Goal: Use online tool/utility: Utilize a website feature to perform a specific function

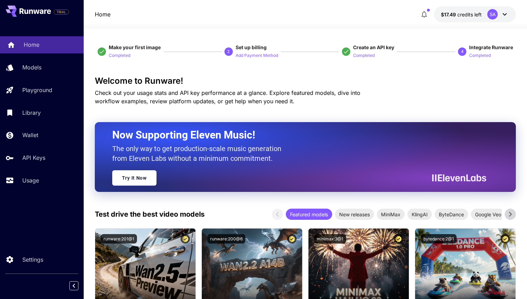
click at [32, 42] on p "Home" at bounding box center [32, 44] width 16 height 8
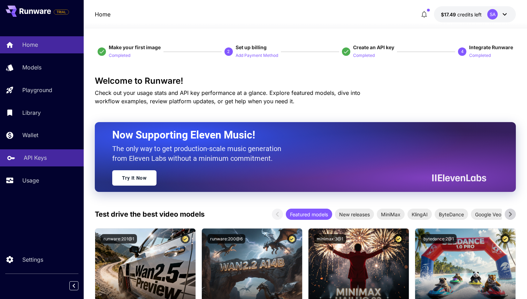
click at [25, 165] on link "API Keys" at bounding box center [42, 157] width 84 height 17
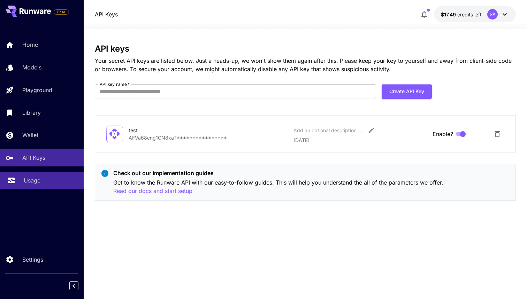
click at [25, 180] on p "Usage" at bounding box center [32, 180] width 17 height 8
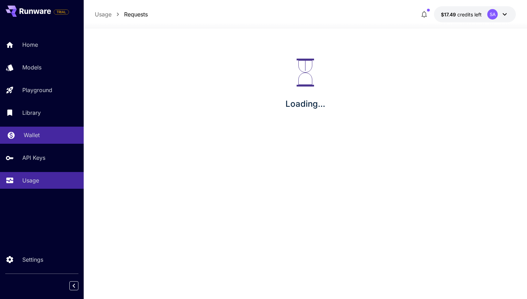
click at [33, 139] on p "Wallet" at bounding box center [32, 135] width 16 height 8
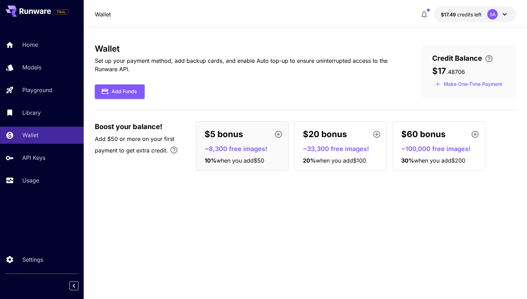
click at [40, 101] on div "Home Models Playground Library Wallet API Keys Usage" at bounding box center [42, 112] width 84 height 152
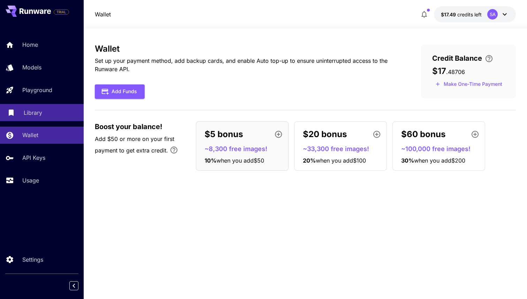
click at [31, 119] on link "Library" at bounding box center [42, 112] width 84 height 17
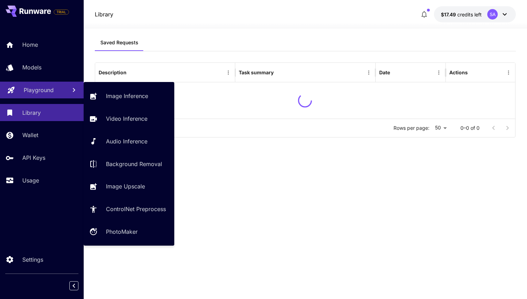
click at [38, 88] on p "Playground" at bounding box center [39, 90] width 30 height 8
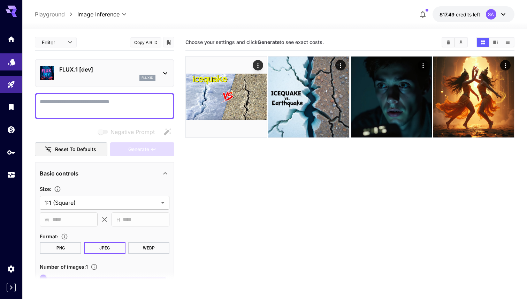
click at [13, 67] on link at bounding box center [11, 61] width 22 height 17
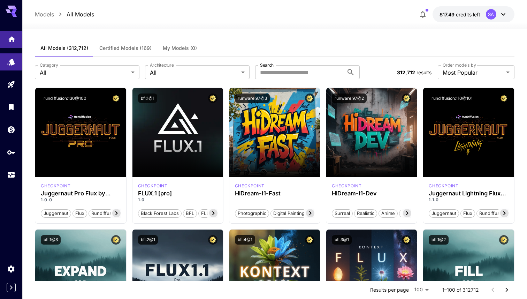
click at [7, 42] on link at bounding box center [11, 39] width 22 height 17
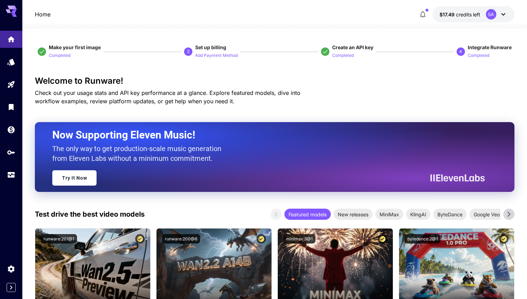
click at [100, 20] on div "Home $17.49 credits left SA" at bounding box center [275, 14] width 480 height 16
click at [86, 179] on link "Try It Now" at bounding box center [74, 177] width 44 height 15
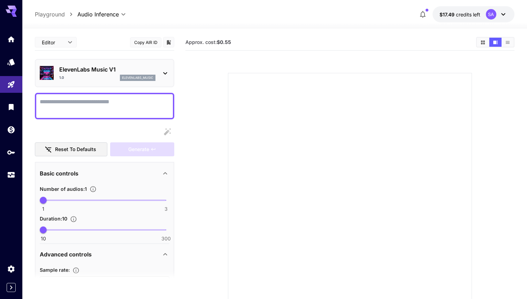
click at [229, 44] on b "$0.55" at bounding box center [224, 42] width 14 height 6
click at [233, 44] on section "Approx. cost: $0.55" at bounding box center [328, 42] width 285 height 7
